Goal: Task Accomplishment & Management: Manage account settings

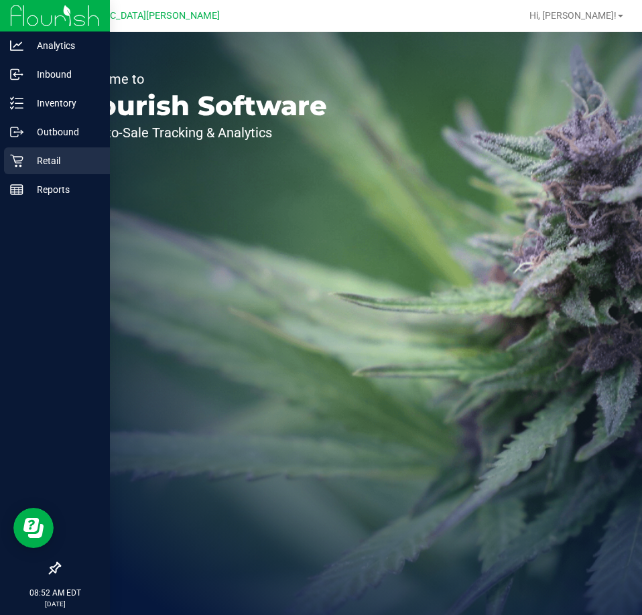
click at [25, 162] on p "Retail" at bounding box center [63, 161] width 80 height 16
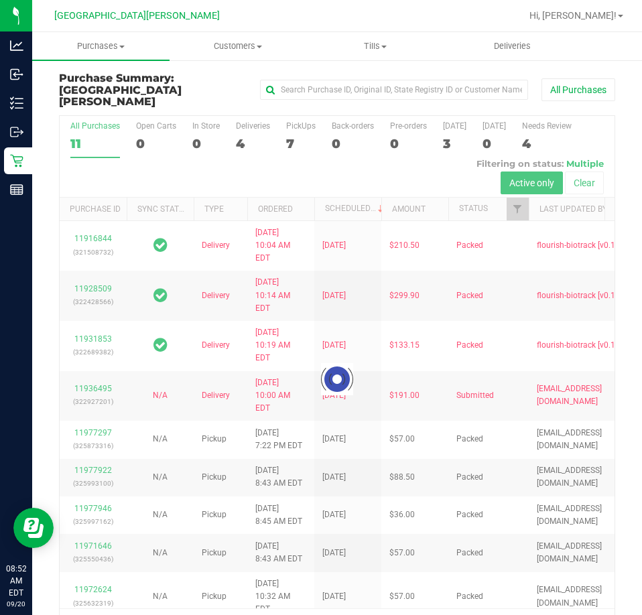
click at [291, 120] on div at bounding box center [337, 379] width 555 height 527
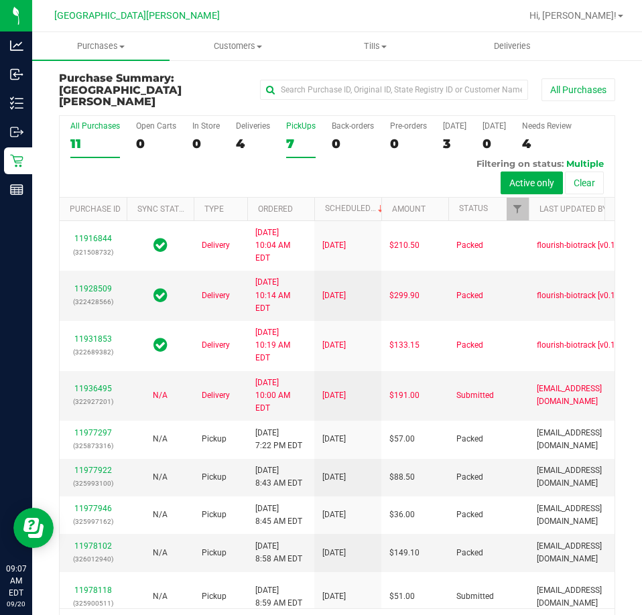
click at [299, 121] on div "PickUps" at bounding box center [300, 125] width 29 height 9
click at [0, 0] on input "PickUps 7" at bounding box center [0, 0] width 0 height 0
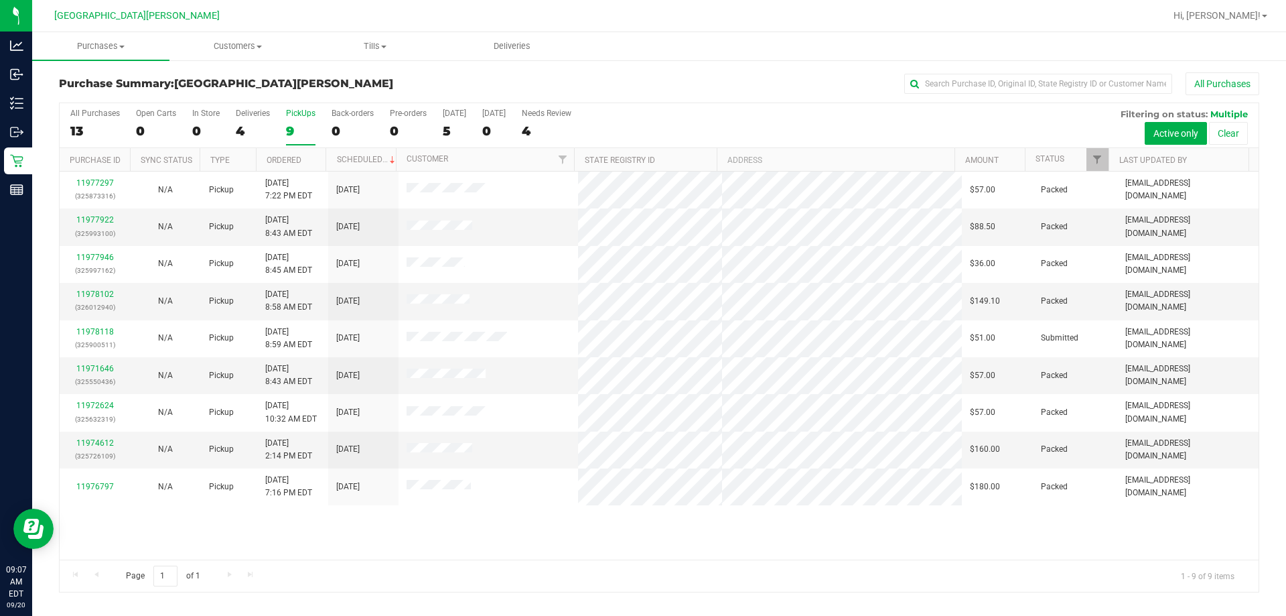
click at [297, 113] on div "PickUps" at bounding box center [300, 113] width 29 height 9
click at [0, 0] on input "PickUps 9" at bounding box center [0, 0] width 0 height 0
click at [100, 49] on span "Purchases" at bounding box center [100, 46] width 137 height 12
click at [78, 95] on span "Fulfillment" at bounding box center [73, 96] width 83 height 11
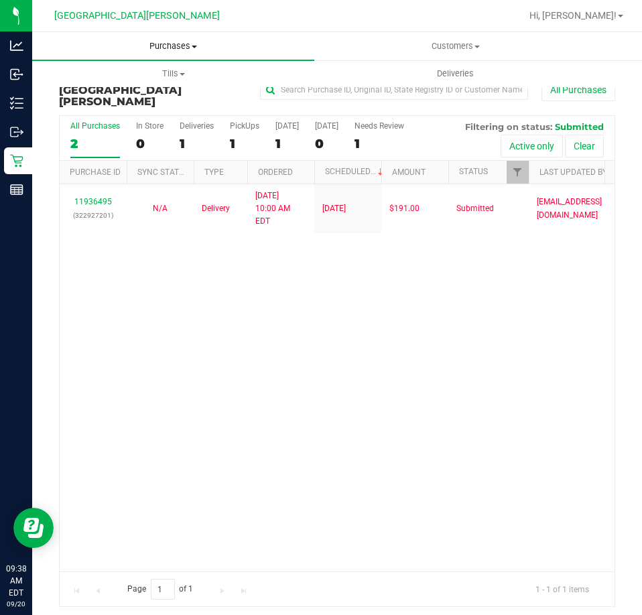
click at [183, 45] on span "Purchases" at bounding box center [173, 46] width 282 height 12
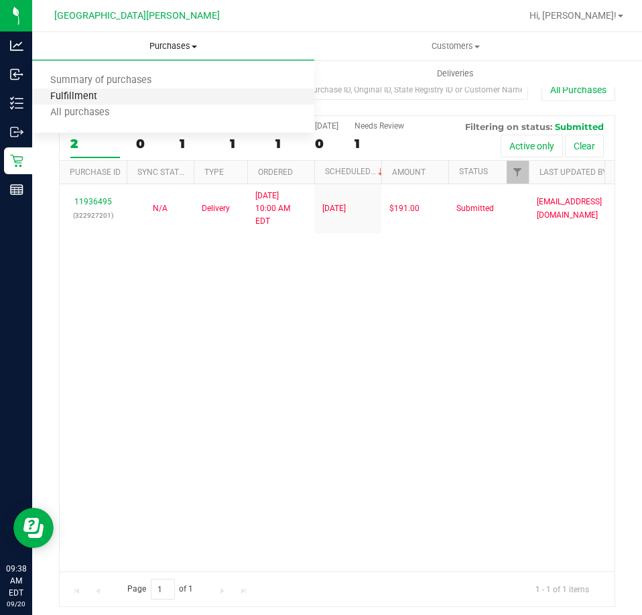
click at [99, 98] on span "Fulfillment" at bounding box center [73, 96] width 83 height 11
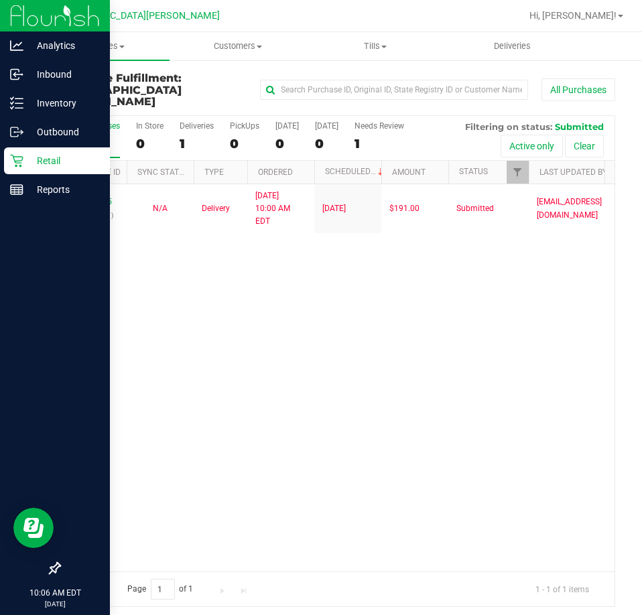
drag, startPoint x: 56, startPoint y: 165, endPoint x: 78, endPoint y: 165, distance: 22.1
click at [56, 165] on p "Retail" at bounding box center [63, 161] width 80 height 16
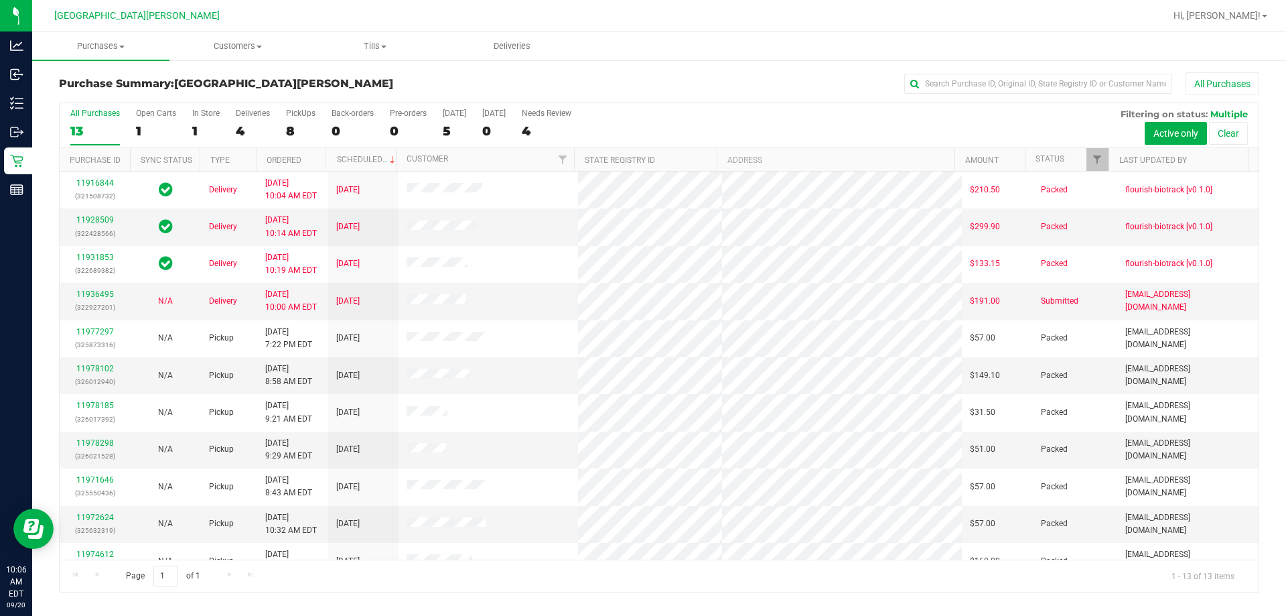
click at [303, 121] on label "PickUps 8" at bounding box center [300, 127] width 29 height 37
click at [0, 0] on input "PickUps 8" at bounding box center [0, 0] width 0 height 0
